Goal: Task Accomplishment & Management: Manage account settings

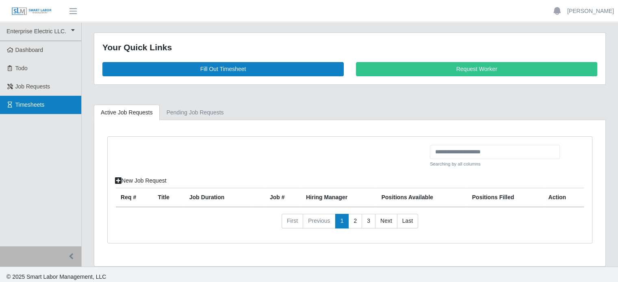
click at [24, 104] on span "Timesheets" at bounding box center [29, 105] width 29 height 7
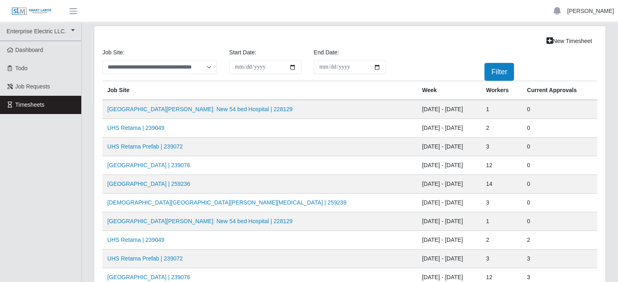
click at [582, 13] on link "[PERSON_NAME]" at bounding box center [590, 11] width 47 height 9
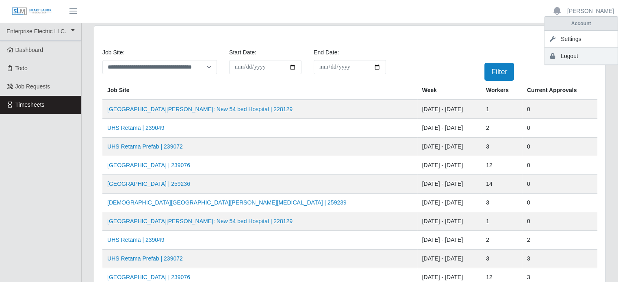
click at [573, 59] on link "Logout" at bounding box center [581, 56] width 73 height 17
